Goal: Information Seeking & Learning: Learn about a topic

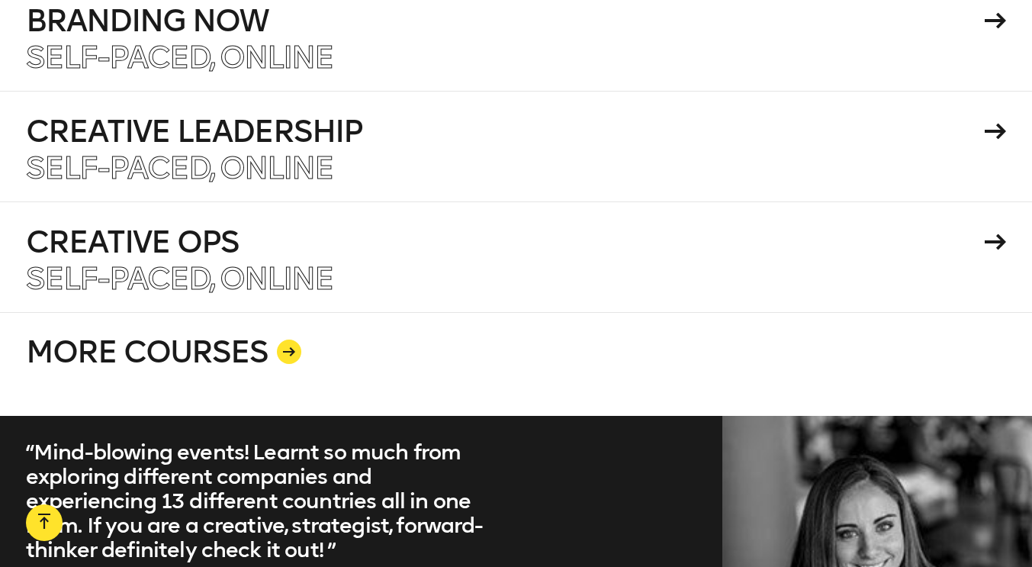
scroll to position [2685, 0]
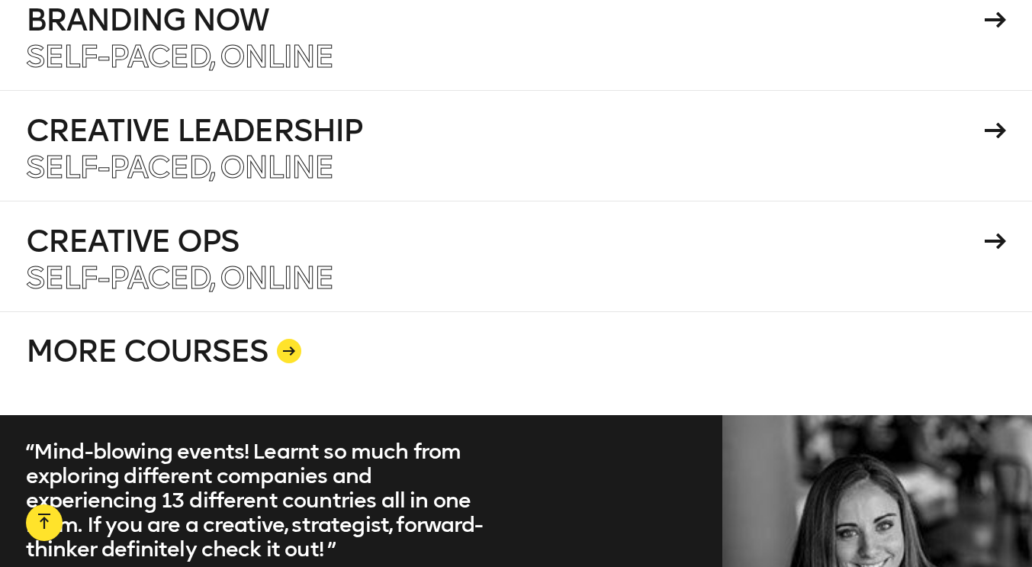
click at [283, 346] on icon at bounding box center [289, 350] width 12 height 9
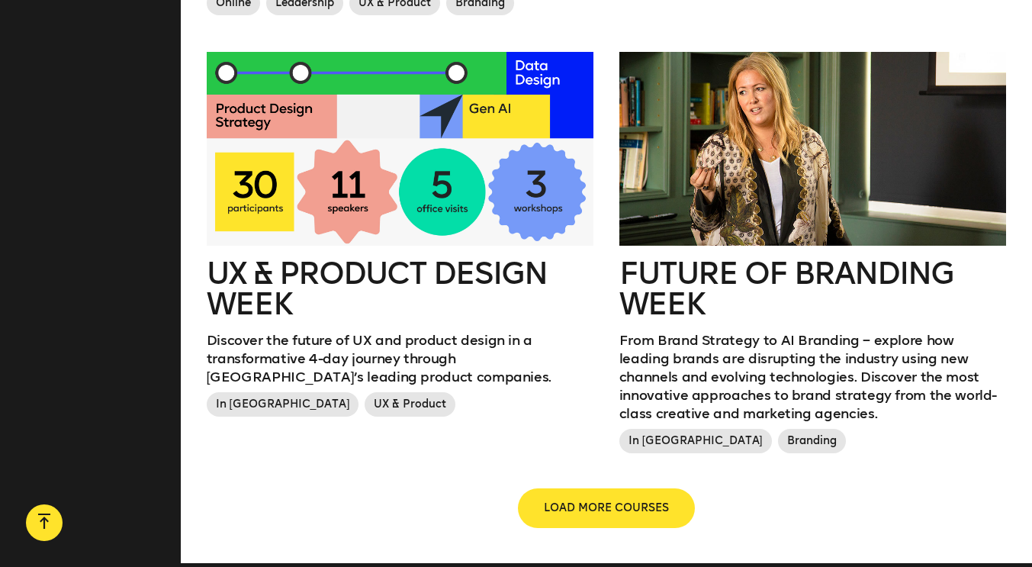
scroll to position [1705, 0]
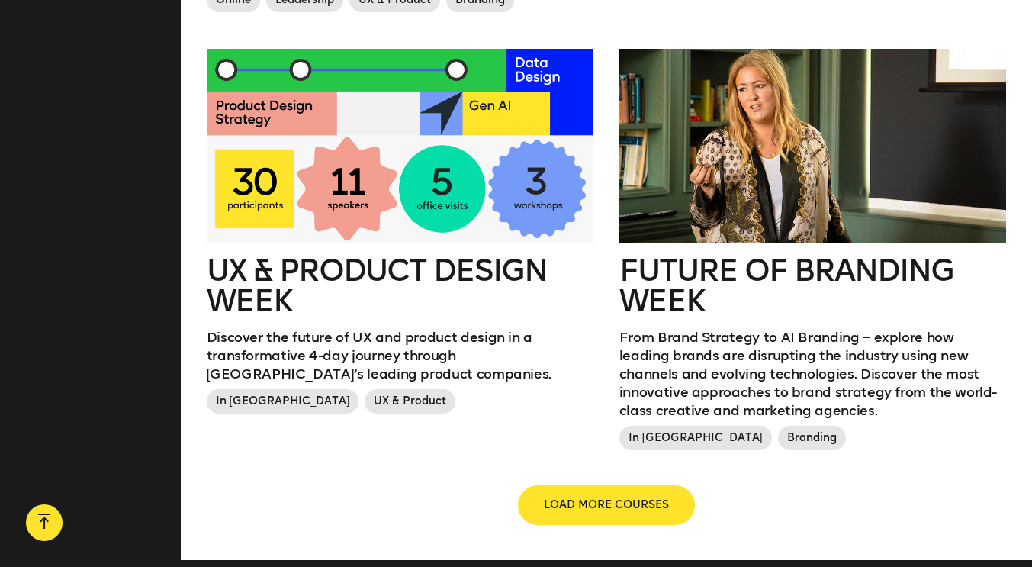
click at [588, 498] on span "LOAD MORE COURSES" at bounding box center [606, 505] width 125 height 15
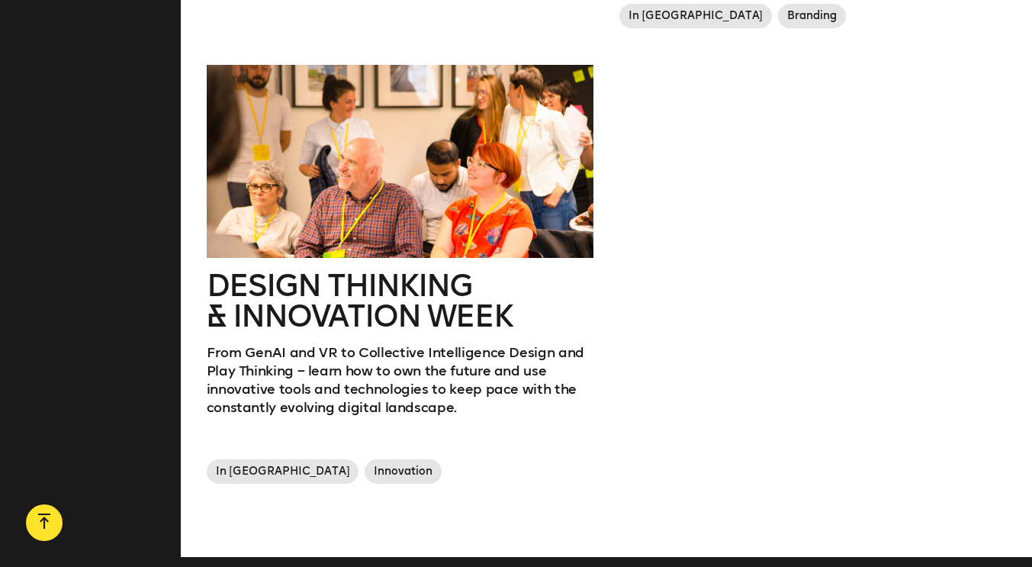
scroll to position [2121, 0]
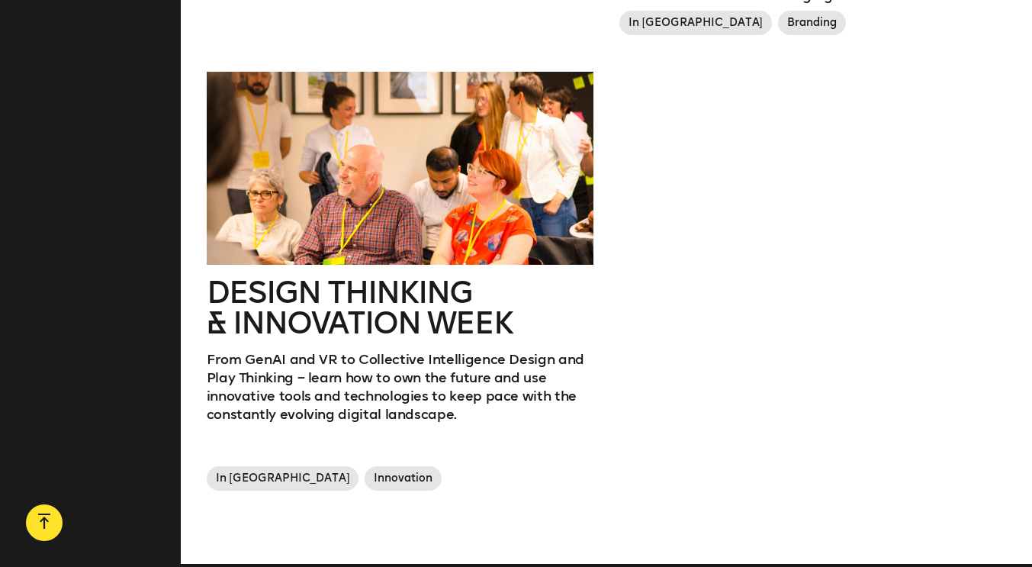
click at [396, 180] on div at bounding box center [400, 169] width 387 height 194
